Goal: Information Seeking & Learning: Learn about a topic

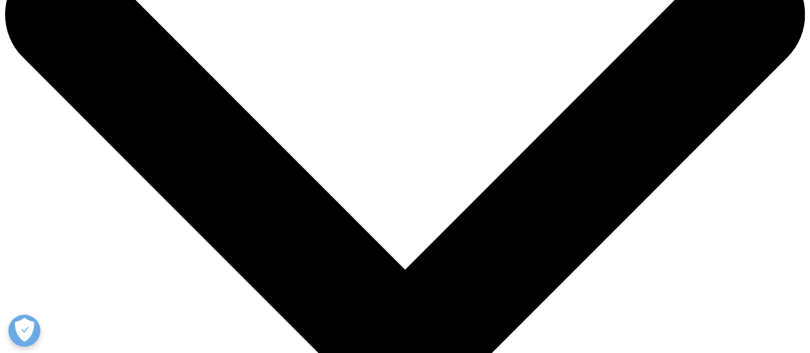
drag, startPoint x: 31, startPoint y: 199, endPoint x: 448, endPoint y: 248, distance: 419.7
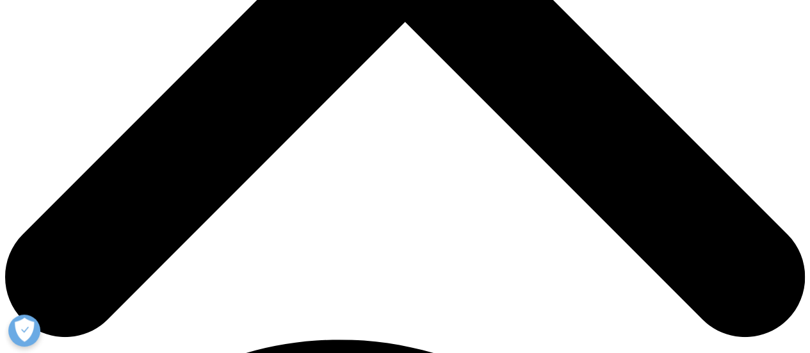
scroll to position [512, 0]
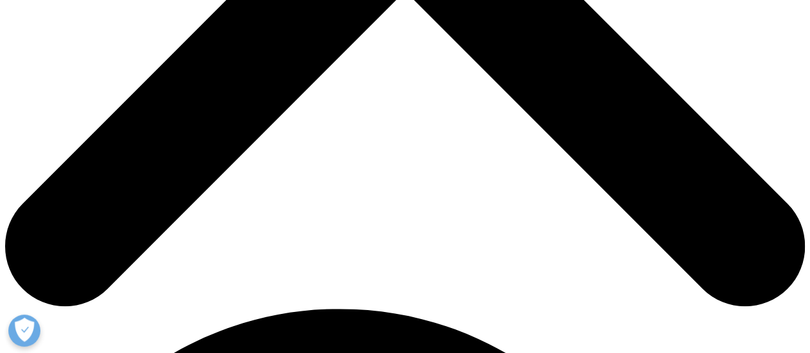
drag, startPoint x: 160, startPoint y: 99, endPoint x: 466, endPoint y: 101, distance: 305.5
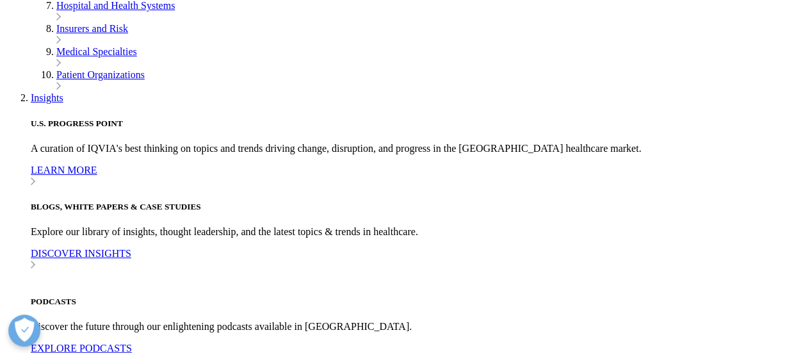
drag, startPoint x: 200, startPoint y: 115, endPoint x: 520, endPoint y: 120, distance: 320.2
drag, startPoint x: 286, startPoint y: 132, endPoint x: 505, endPoint y: 131, distance: 219.0
drag, startPoint x: 168, startPoint y: 144, endPoint x: 456, endPoint y: 149, distance: 288.2
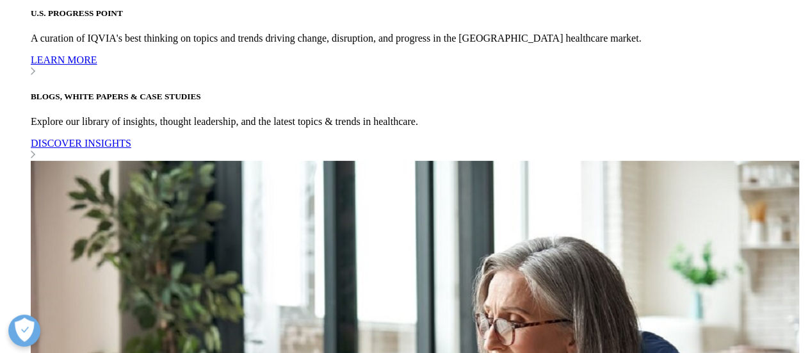
scroll to position [640, 0]
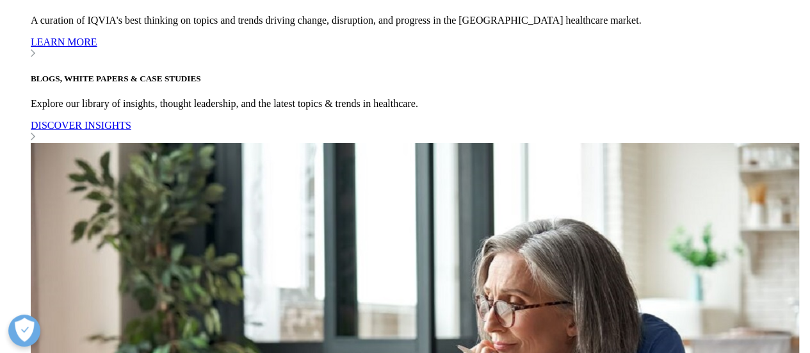
drag, startPoint x: 165, startPoint y: 202, endPoint x: 635, endPoint y: 204, distance: 470.1
drag, startPoint x: 243, startPoint y: 220, endPoint x: 446, endPoint y: 222, distance: 203.0
drag, startPoint x: 192, startPoint y: 250, endPoint x: 437, endPoint y: 249, distance: 244.6
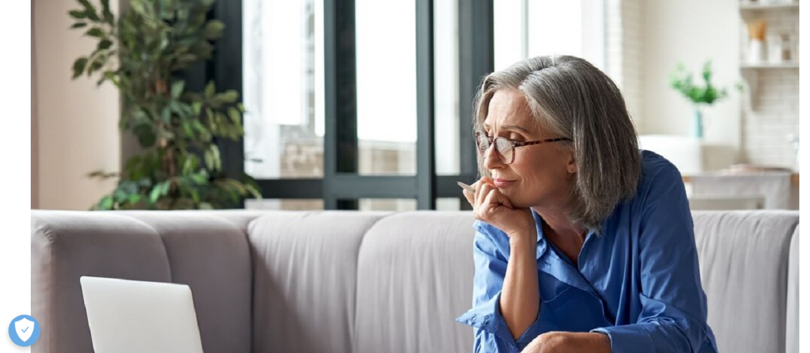
scroll to position [833, 0]
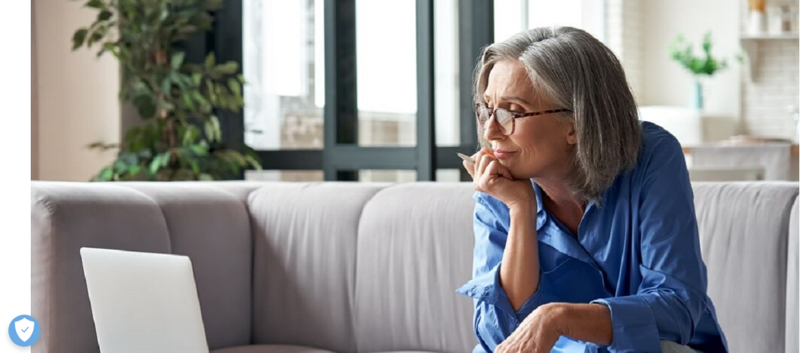
drag, startPoint x: 190, startPoint y: 241, endPoint x: 390, endPoint y: 243, distance: 199.8
drag, startPoint x: 195, startPoint y: 259, endPoint x: 540, endPoint y: 262, distance: 344.6
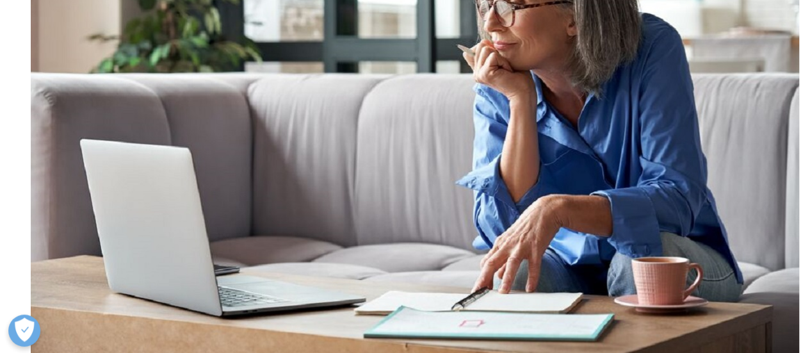
scroll to position [961, 0]
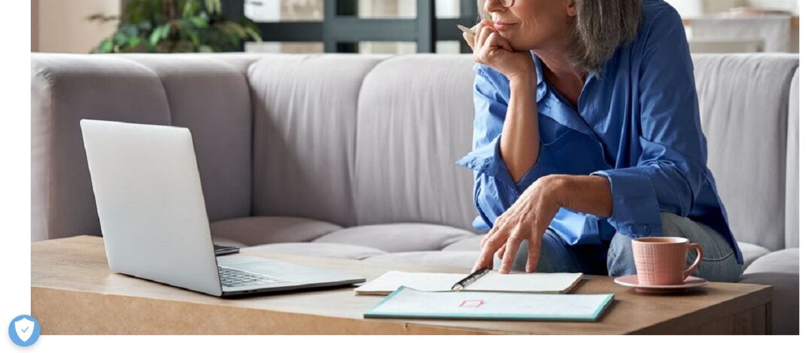
drag, startPoint x: 204, startPoint y: 172, endPoint x: 565, endPoint y: 174, distance: 361.2
drag, startPoint x: 266, startPoint y: 186, endPoint x: 423, endPoint y: 236, distance: 164.1
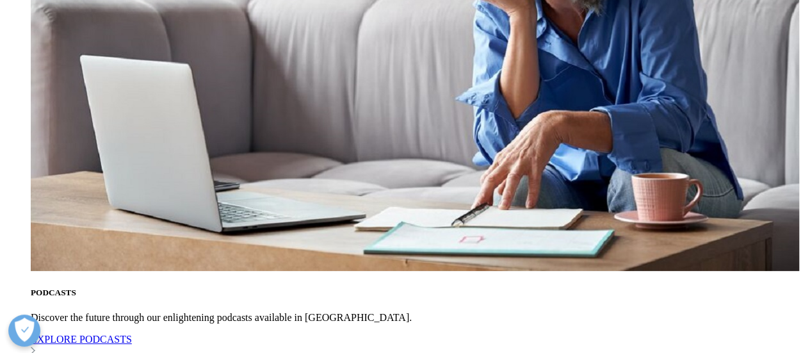
scroll to position [1089, 0]
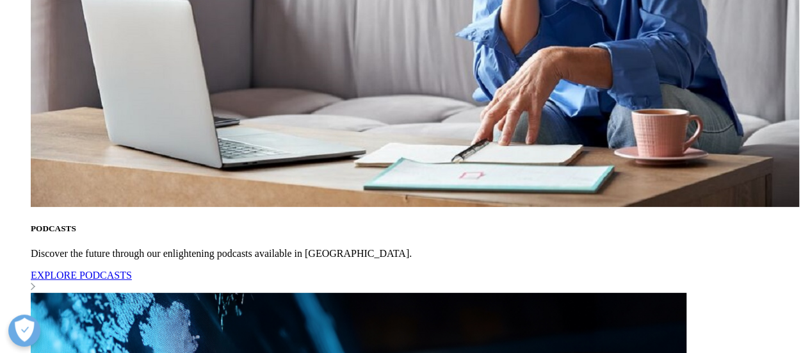
drag, startPoint x: 209, startPoint y: 234, endPoint x: 517, endPoint y: 240, distance: 308.1
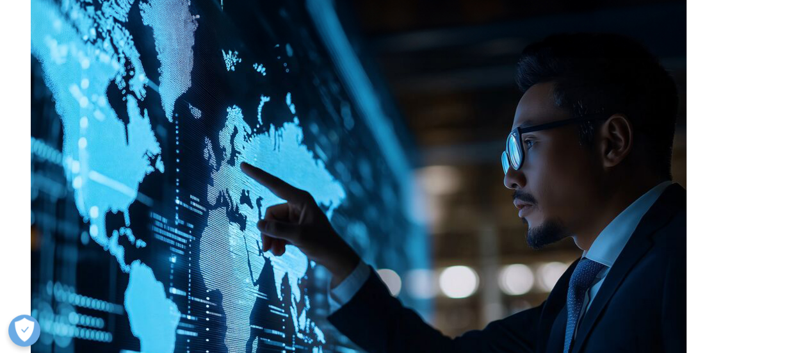
scroll to position [1473, 0]
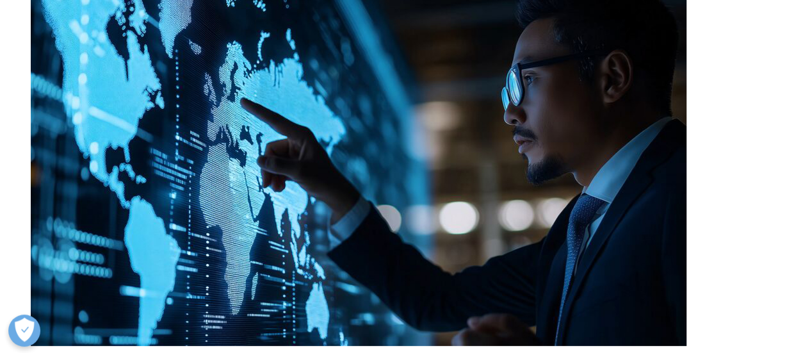
drag, startPoint x: 211, startPoint y: 214, endPoint x: 489, endPoint y: 229, distance: 278.3
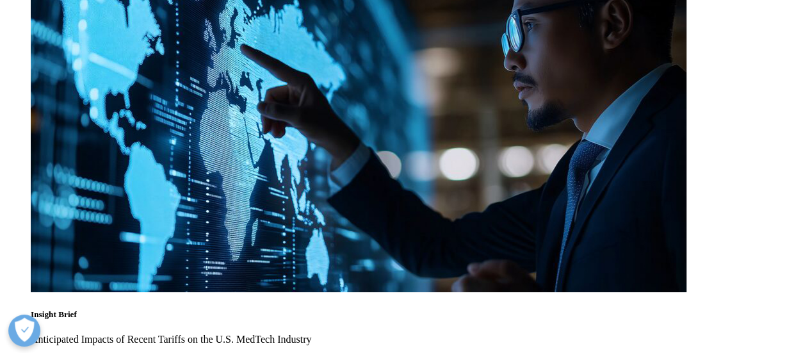
scroll to position [1601, 0]
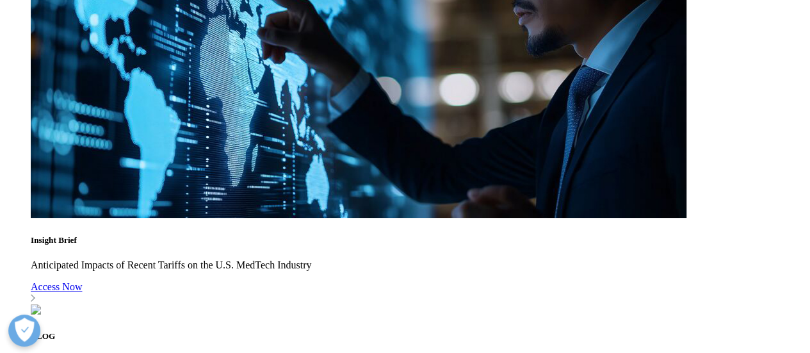
drag, startPoint x: 211, startPoint y: 199, endPoint x: 465, endPoint y: 202, distance: 253.6
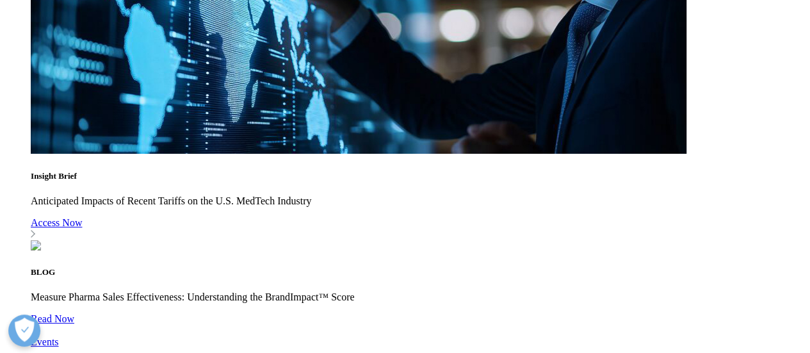
drag, startPoint x: 297, startPoint y: 206, endPoint x: 560, endPoint y: 209, distance: 263.9
drag, startPoint x: 221, startPoint y: 234, endPoint x: 494, endPoint y: 234, distance: 273.5
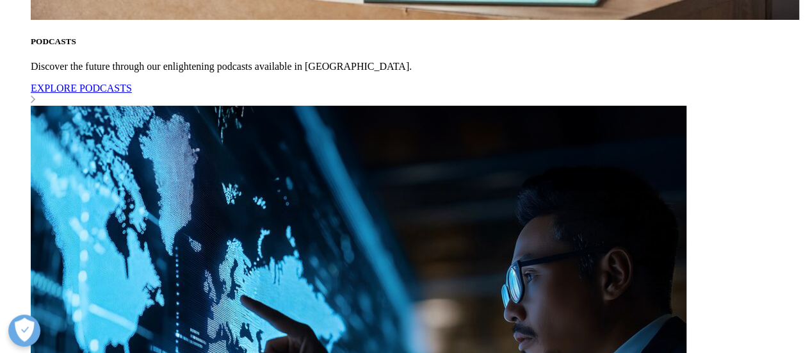
scroll to position [0, 0]
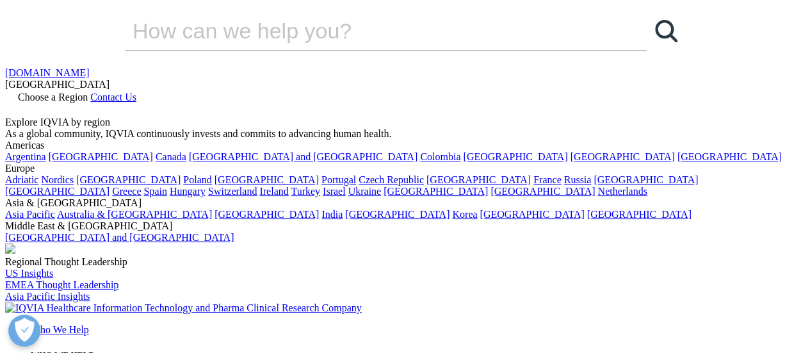
drag, startPoint x: 29, startPoint y: 167, endPoint x: 266, endPoint y: 234, distance: 246.3
copy div "Why Pharma Is Going Direct to Consumers"
